Goal: Obtain resource: Obtain resource

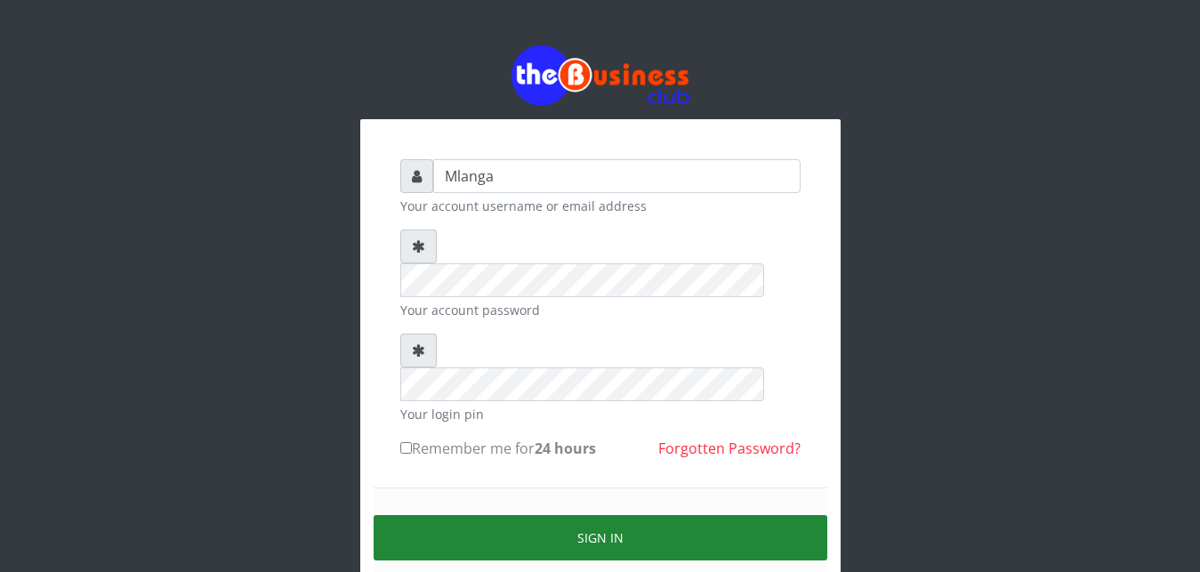
click at [611, 515] on button "Sign in" at bounding box center [601, 537] width 454 height 45
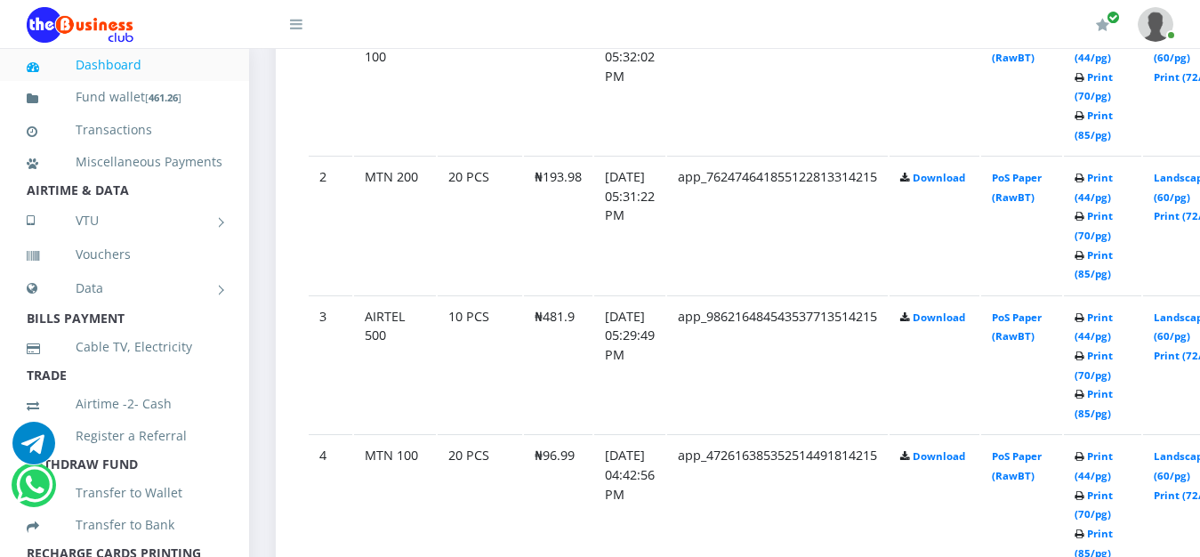
scroll to position [1134, 0]
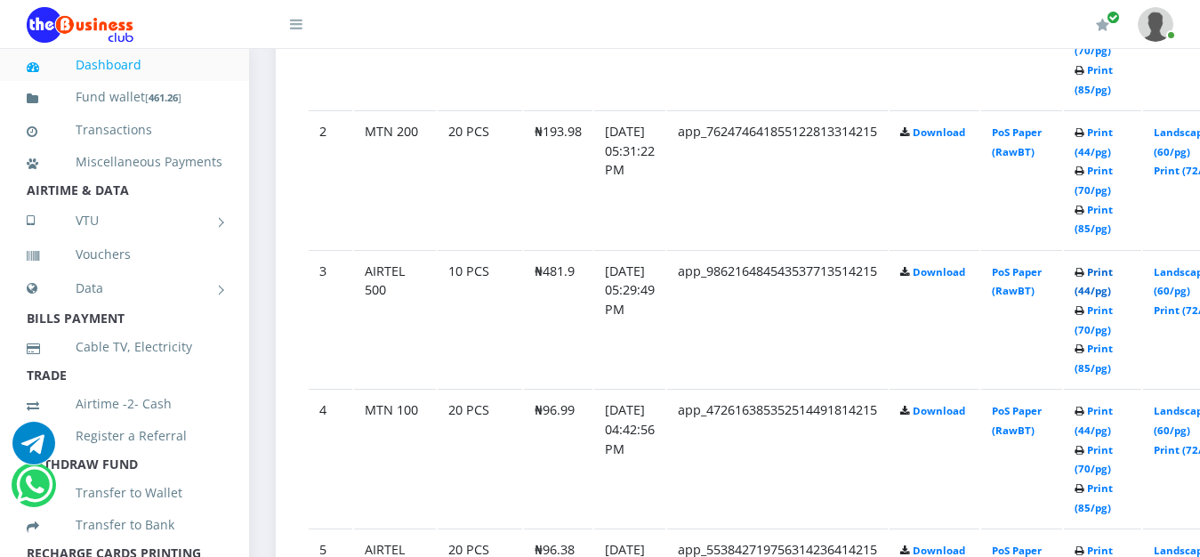
click at [1113, 276] on link "Print (44/pg)" at bounding box center [1093, 281] width 38 height 33
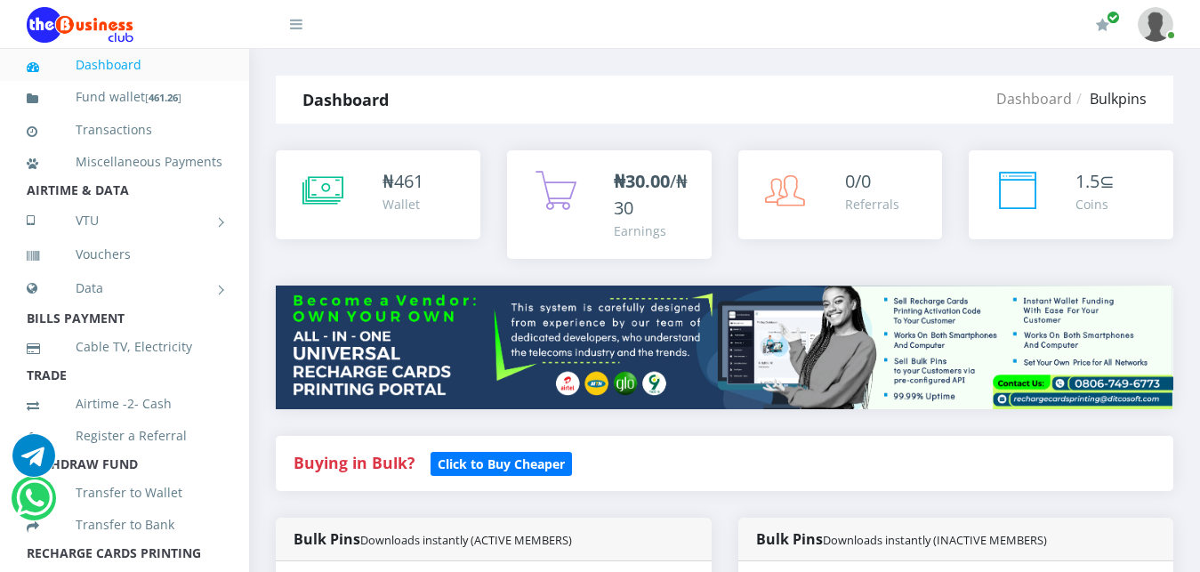
scroll to position [1134, 0]
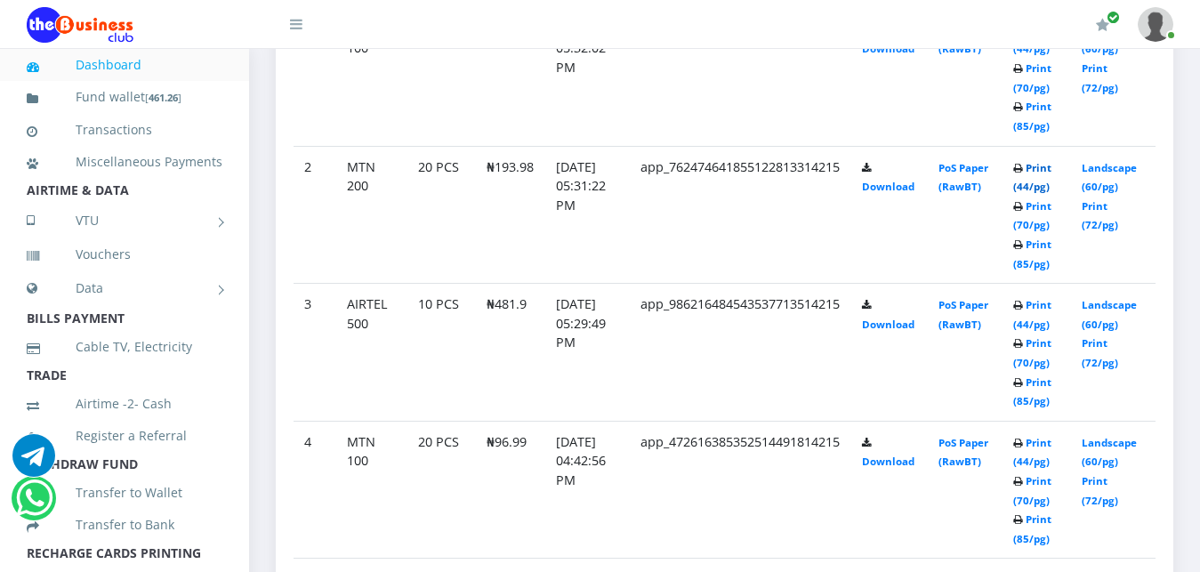
click at [1041, 164] on link "Print (44/pg)" at bounding box center [1032, 177] width 38 height 33
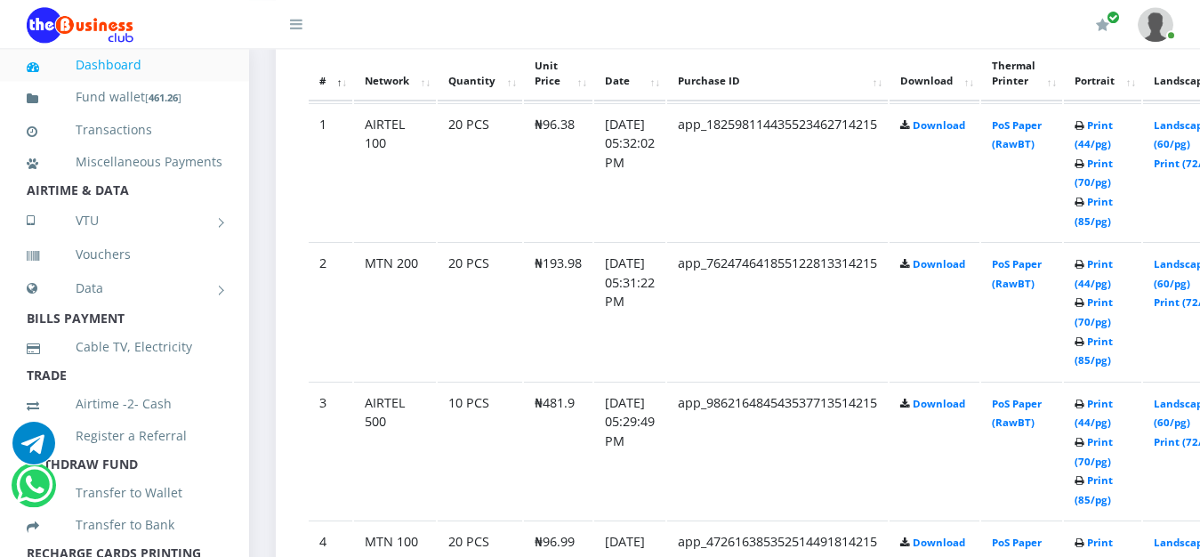
scroll to position [998, 0]
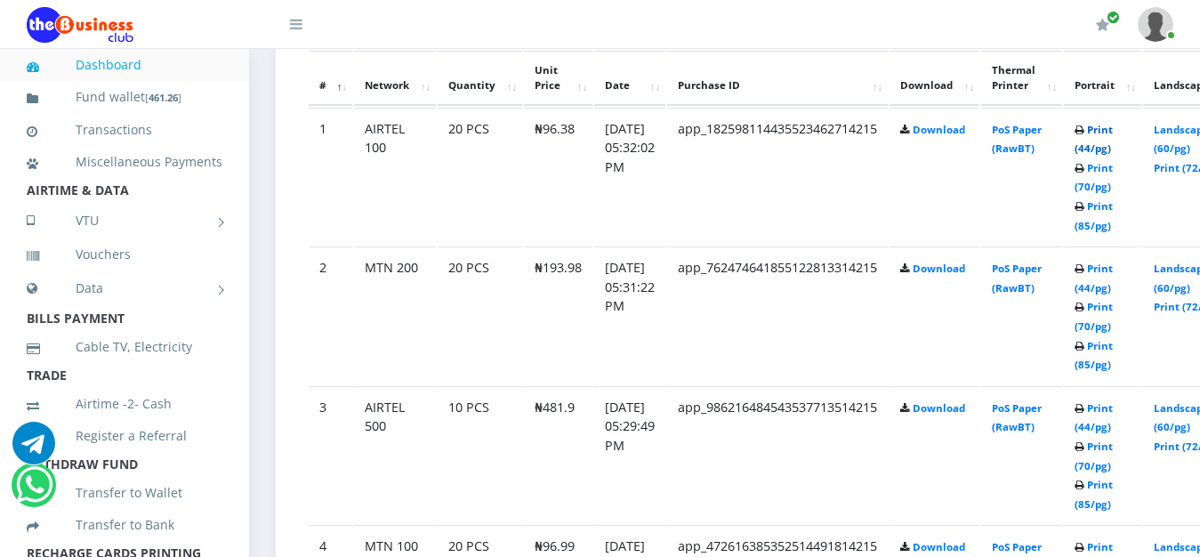
click at [1113, 132] on link "Print (44/pg)" at bounding box center [1093, 139] width 38 height 33
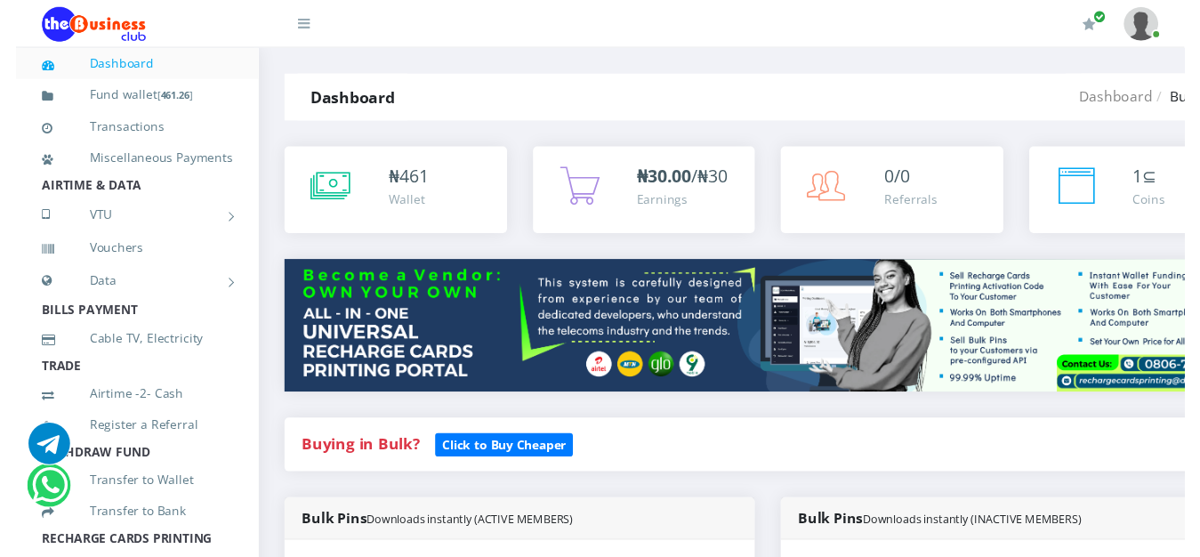
scroll to position [998, 0]
